Goal: Task Accomplishment & Management: Manage account settings

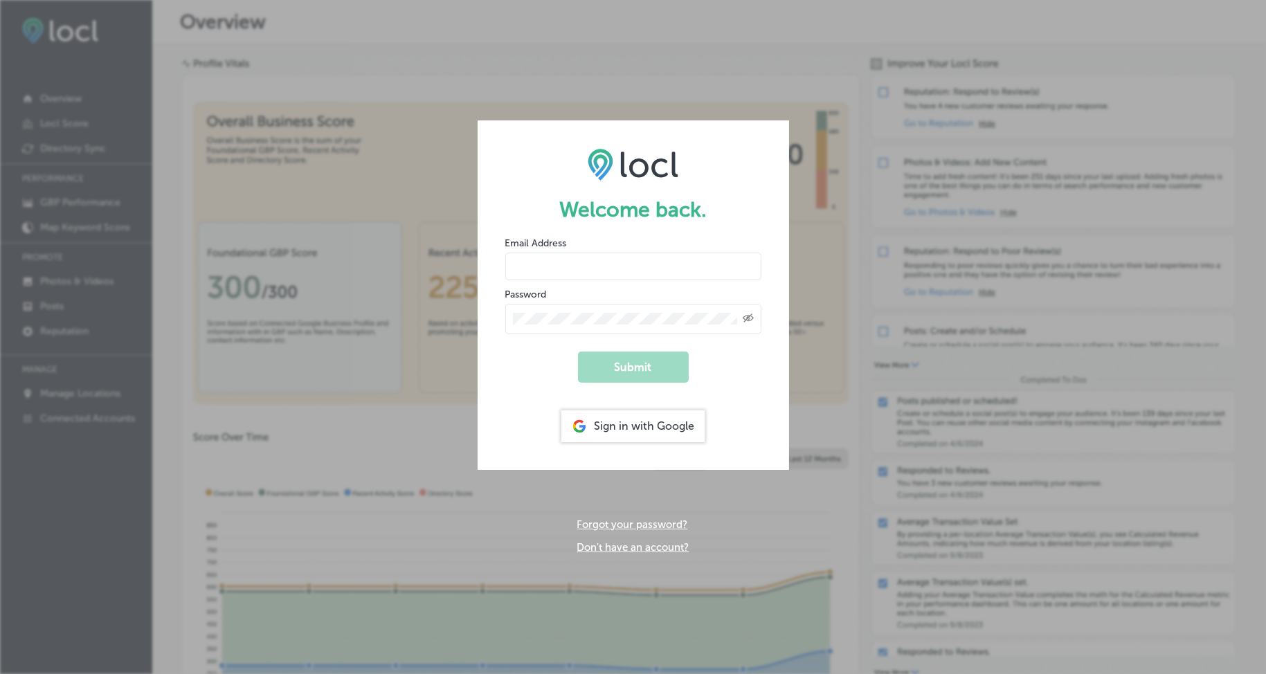
type input "[EMAIL_ADDRESS][DOMAIN_NAME]"
click at [623, 364] on button "Submit" at bounding box center [633, 367] width 111 height 31
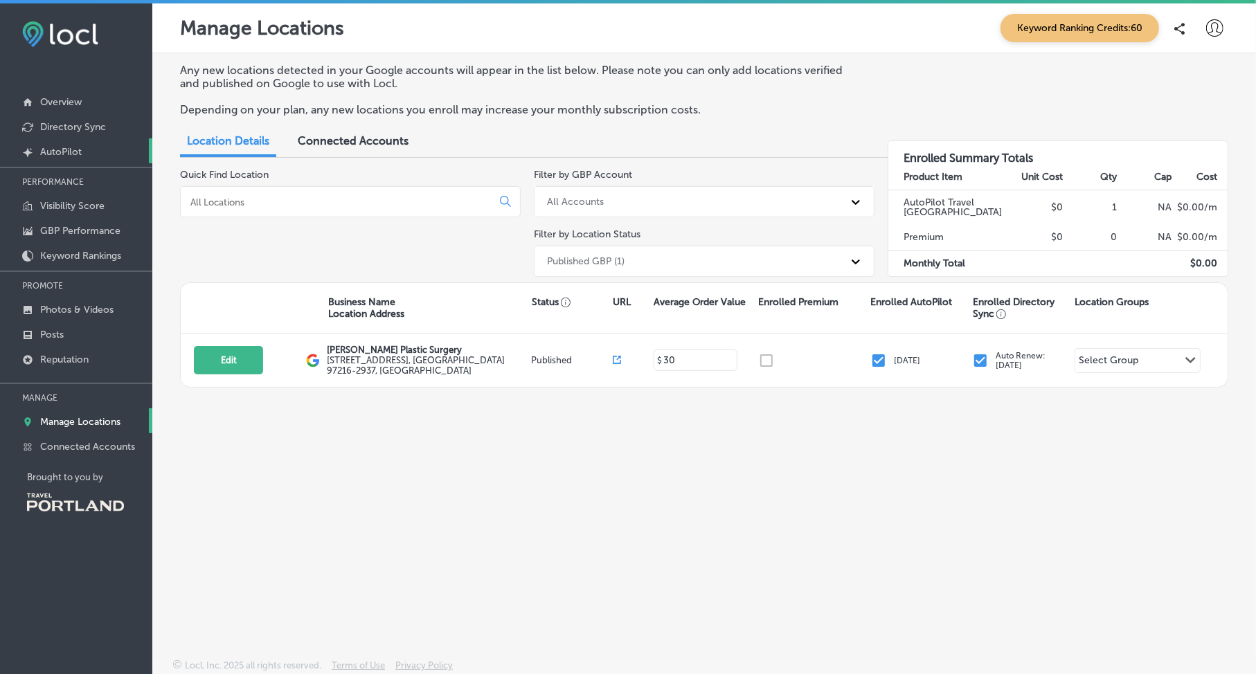
click at [90, 154] on link "Created by potrace 1.10, written by [PERSON_NAME] [DATE]-[DATE] AutoPilot" at bounding box center [76, 150] width 152 height 25
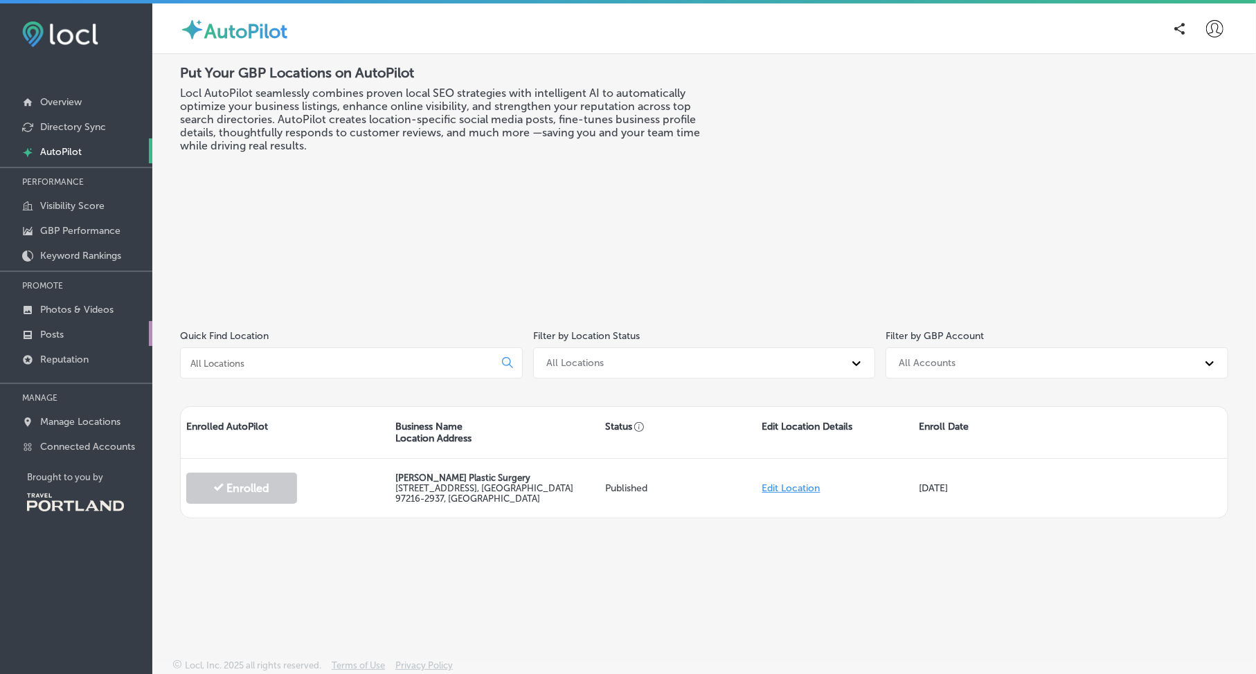
click at [80, 334] on link "Posts" at bounding box center [76, 333] width 152 height 25
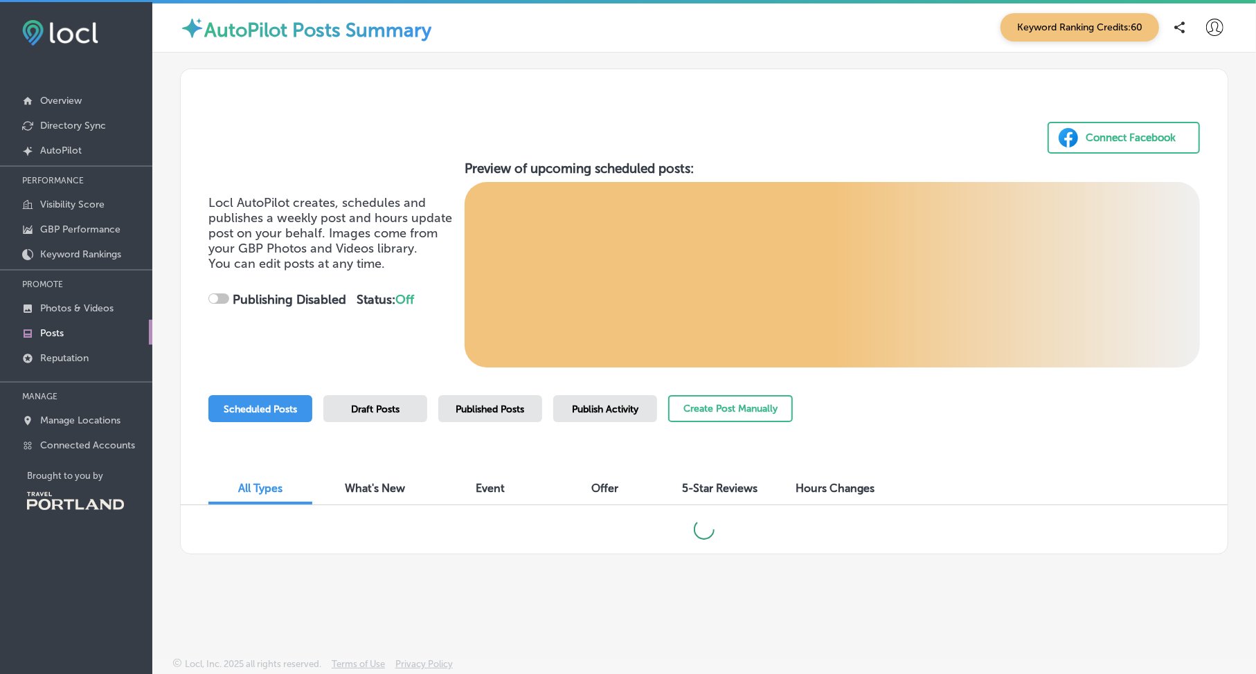
scroll to position [3, 0]
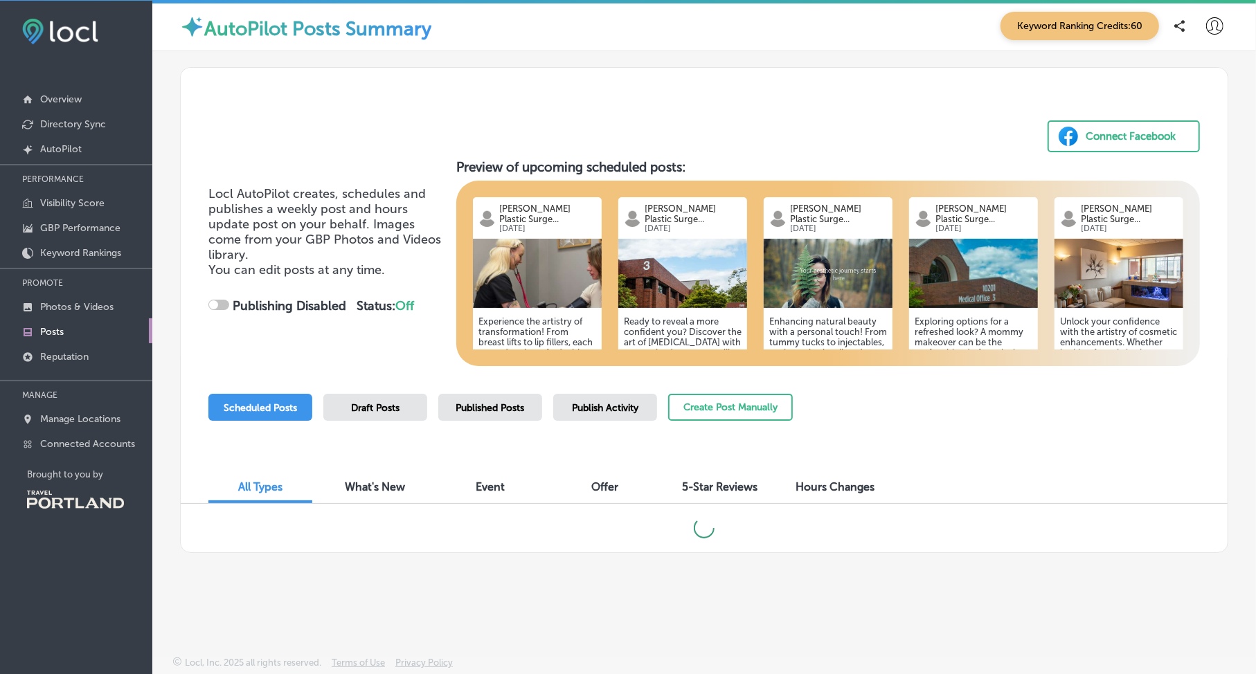
checkbox input "true"
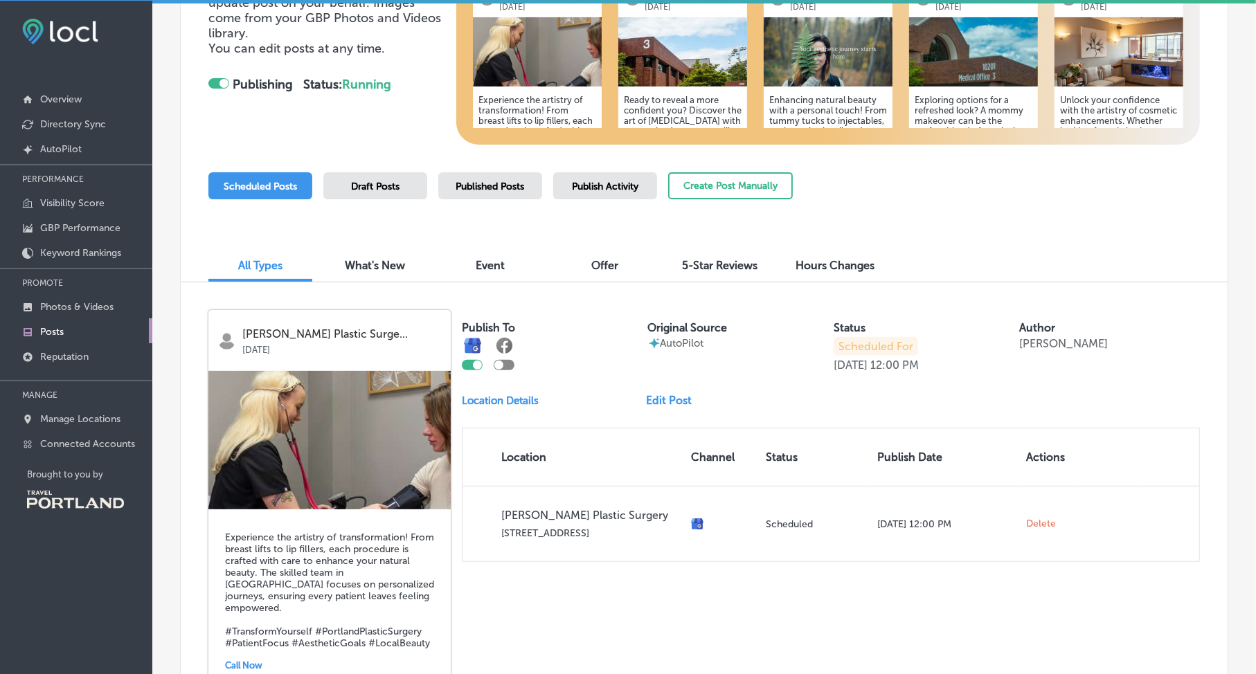
scroll to position [64, 0]
